Goal: Find specific page/section: Find specific page/section

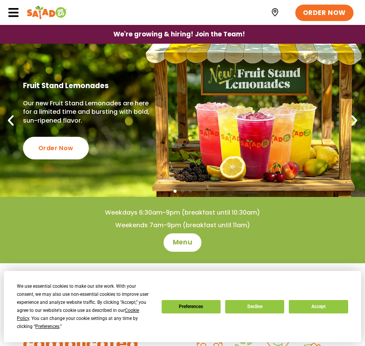
click at [275, 13] on img at bounding box center [275, 13] width 10 height 10
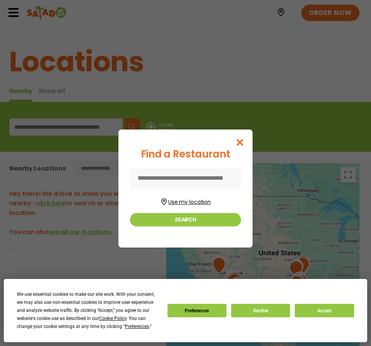
click at [184, 203] on button "Use my location" at bounding box center [185, 201] width 111 height 10
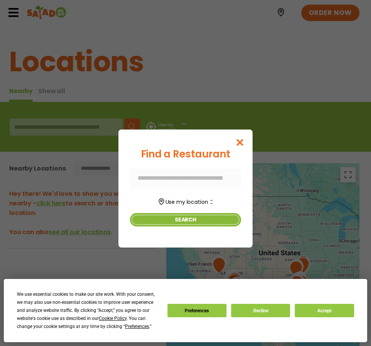
click at [185, 219] on button "Search" at bounding box center [185, 219] width 111 height 13
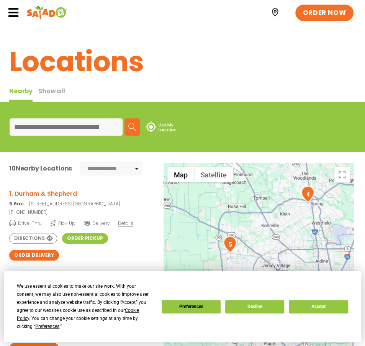
click at [251, 242] on div at bounding box center [259, 289] width 190 height 253
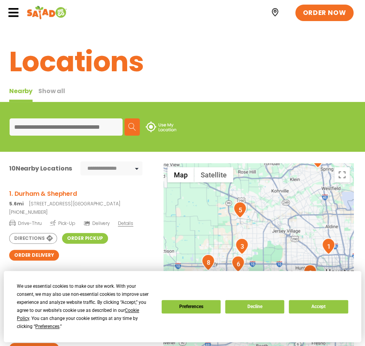
drag, startPoint x: 231, startPoint y: 256, endPoint x: 241, endPoint y: 222, distance: 36.1
click at [241, 222] on div at bounding box center [259, 289] width 190 height 253
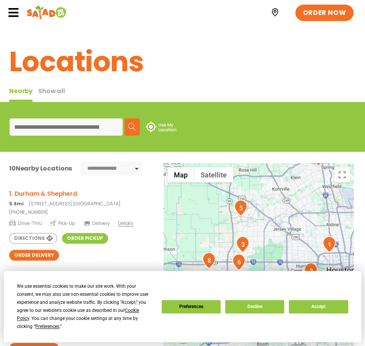
click at [240, 208] on img "5" at bounding box center [240, 208] width 13 height 16
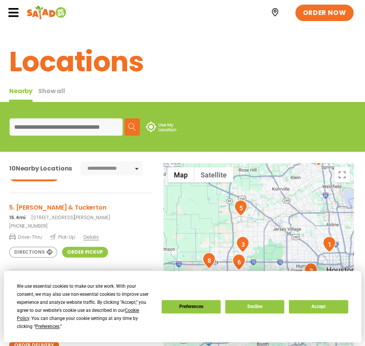
click at [74, 249] on link "Order Pickup" at bounding box center [85, 252] width 46 height 11
